Goal: Transaction & Acquisition: Purchase product/service

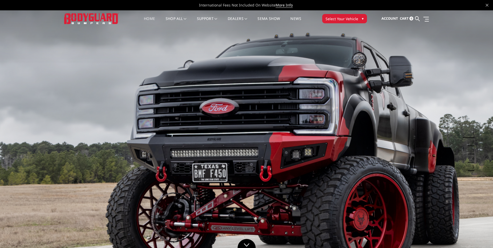
click at [357, 18] on span "Select Your Vehicle" at bounding box center [342, 18] width 33 height 5
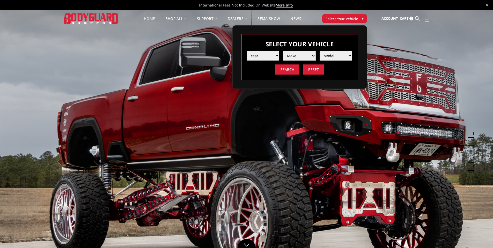
click at [269, 53] on select "Year [DATE] 2024 2023 2022 2021 2020 2019 2018 2017 2016 2015 2014 2013 2012 20…" at bounding box center [263, 56] width 33 height 10
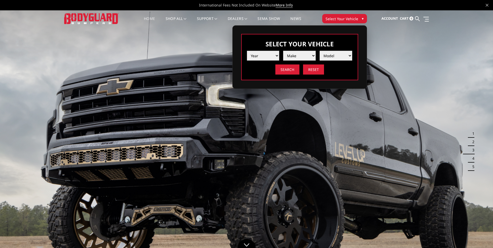
select select "yr_2025"
click at [247, 51] on select "Year [DATE] 2024 2023 2022 2021 2020 2019 2018 2017 2016 2015 2014 2013 2012 20…" at bounding box center [263, 56] width 33 height 10
click at [297, 56] on select "Make Chevrolet Ford GMC Ram Toyota" at bounding box center [299, 56] width 33 height 10
click at [283, 51] on select "Make Chevrolet Ford GMC Ram Toyota" at bounding box center [299, 56] width 33 height 10
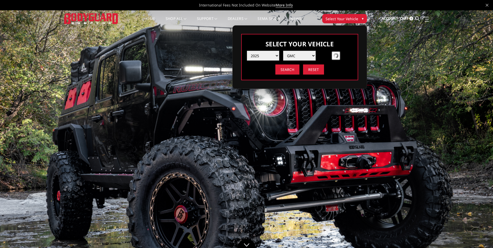
click at [298, 55] on select "Make Chevrolet Ford GMC Ram Toyota" at bounding box center [299, 56] width 33 height 10
select select "mk_ford"
click at [283, 51] on select "Make Chevrolet Ford GMC Ram Toyota" at bounding box center [299, 56] width 33 height 10
click at [331, 56] on select "Model F150 F150 Raptor F250 / F350 F450 F550" at bounding box center [336, 56] width 33 height 10
select select "md_f550"
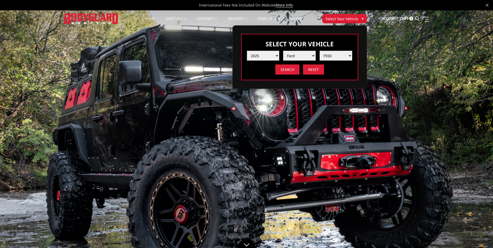
click at [320, 51] on select "Model F150 F150 Raptor F250 / F350 F450 F550" at bounding box center [336, 56] width 33 height 10
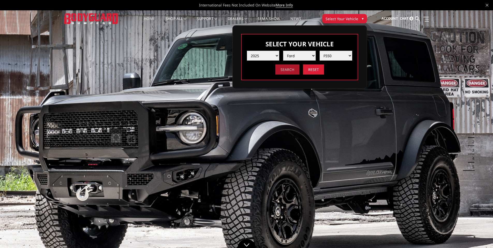
click at [284, 69] on input "Search" at bounding box center [288, 69] width 24 height 10
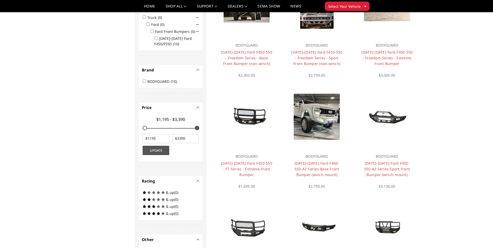
scroll to position [95, 0]
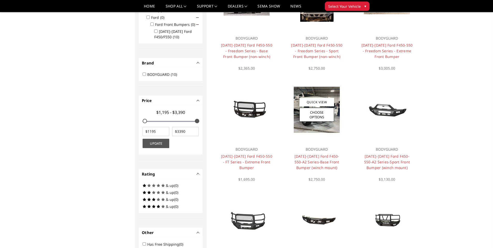
click at [325, 134] on div at bounding box center [317, 110] width 62 height 62
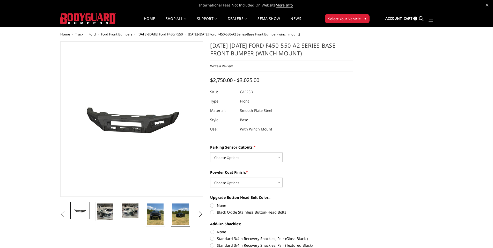
click at [177, 216] on img at bounding box center [181, 215] width 16 height 22
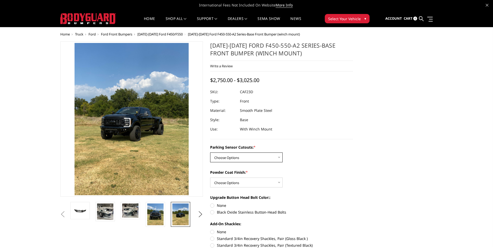
click at [258, 154] on select "Choose Options No-Without Parking Sensor Cutouts Yes-With Parking Sensor Cutouts" at bounding box center [246, 158] width 73 height 10
click at [250, 185] on select "Choose Options Bare Metal Textured Black Powder Coat" at bounding box center [246, 183] width 73 height 10
select select "2405"
click at [210, 178] on select "Choose Options Bare Metal Textured Black Powder Coat" at bounding box center [246, 183] width 73 height 10
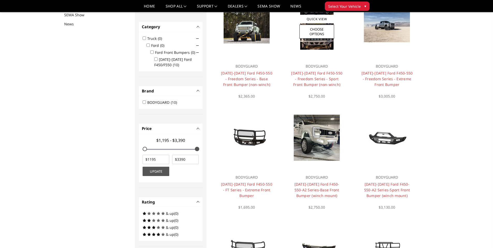
scroll to position [67, 0]
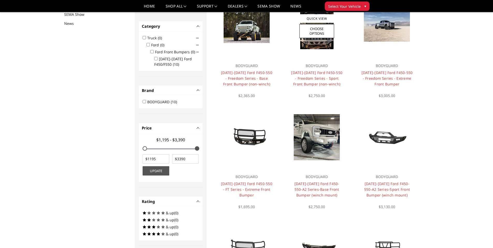
click at [315, 42] on img at bounding box center [316, 26] width 33 height 46
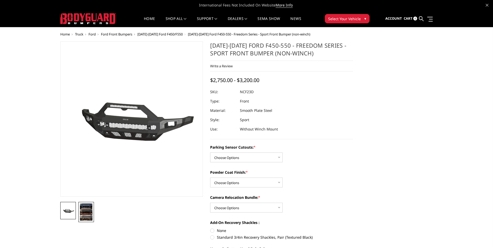
click at [85, 210] on img at bounding box center [86, 212] width 12 height 17
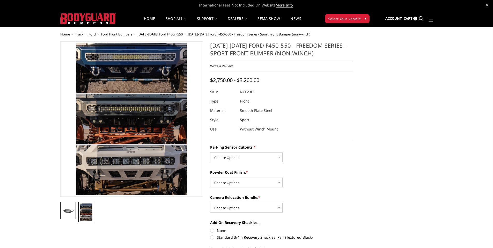
click at [65, 209] on img at bounding box center [68, 211] width 12 height 6
